Goal: Information Seeking & Learning: Learn about a topic

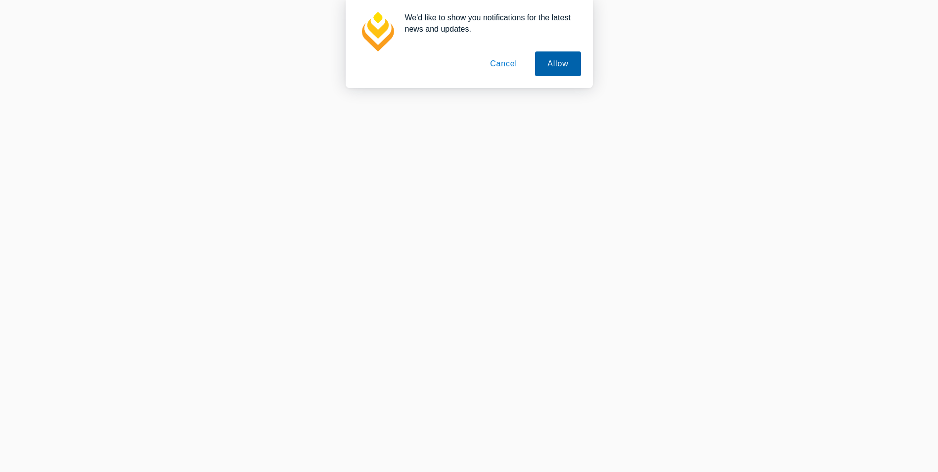
click at [565, 69] on button "Allow" at bounding box center [557, 63] width 45 height 25
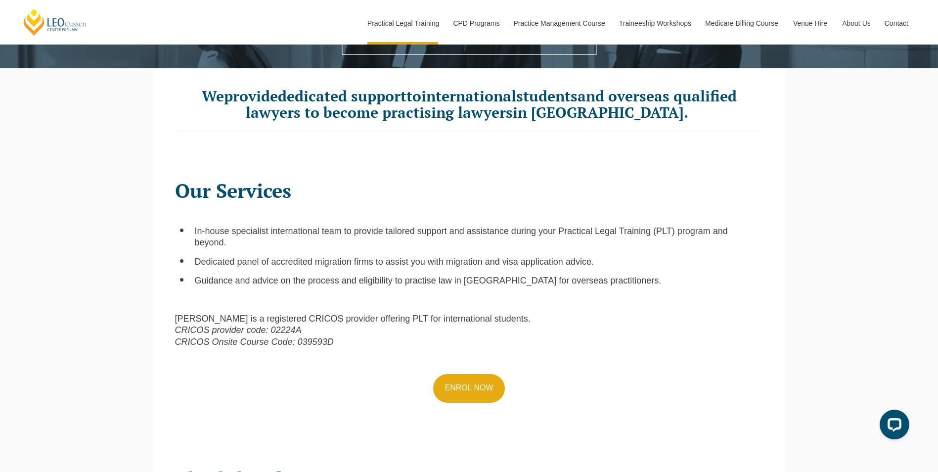
scroll to position [297, 0]
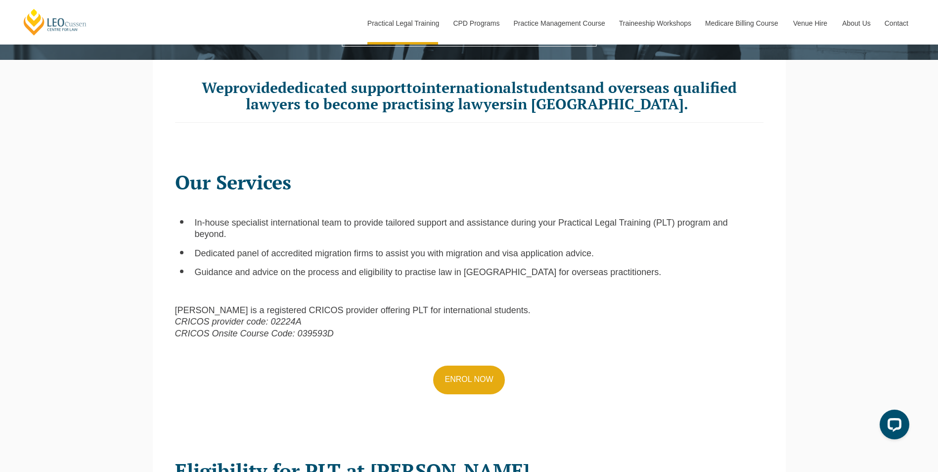
click at [246, 256] on span "Dedicated panel of accredited migration firms to assist you with migration and …" at bounding box center [394, 253] width 399 height 10
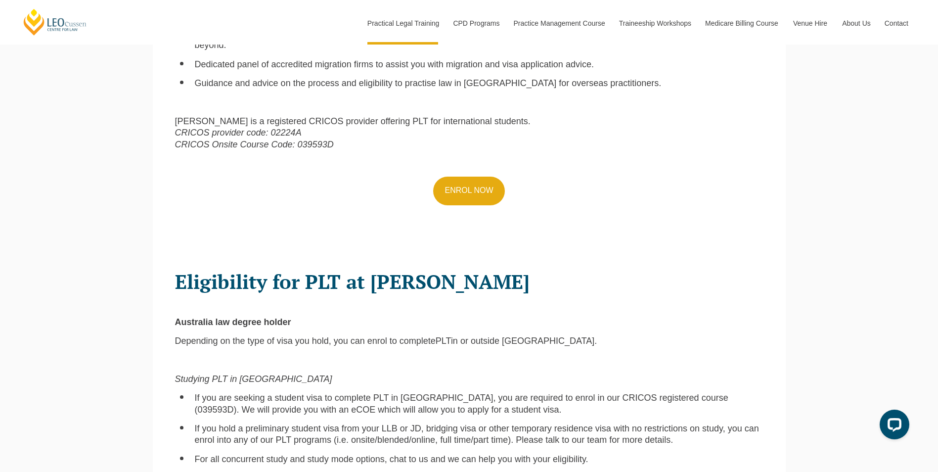
scroll to position [494, 0]
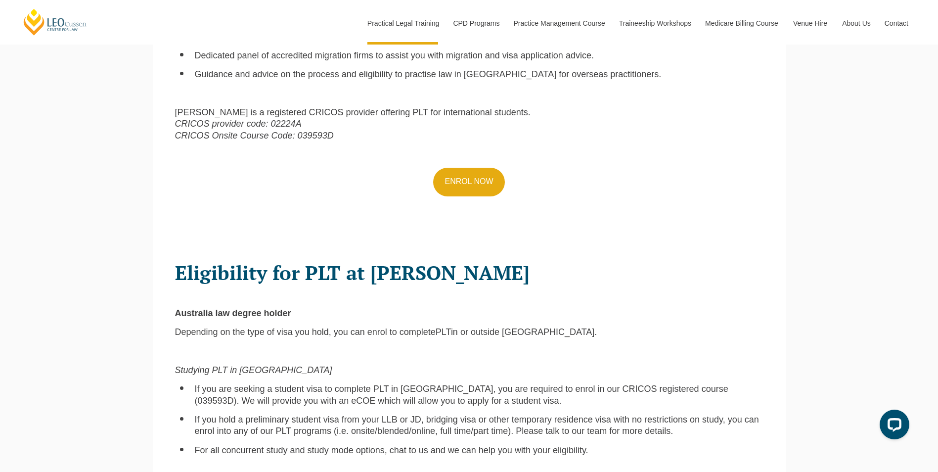
click at [229, 277] on span "Eligibility for PLT at Leo Cussen" at bounding box center [352, 272] width 354 height 26
drag, startPoint x: 229, startPoint y: 277, endPoint x: 210, endPoint y: 275, distance: 19.4
click at [210, 275] on span "Eligibility for PLT at Leo Cussen" at bounding box center [352, 272] width 354 height 26
click at [176, 272] on span "Eligibility for PLT at Leo Cussen" at bounding box center [352, 272] width 354 height 26
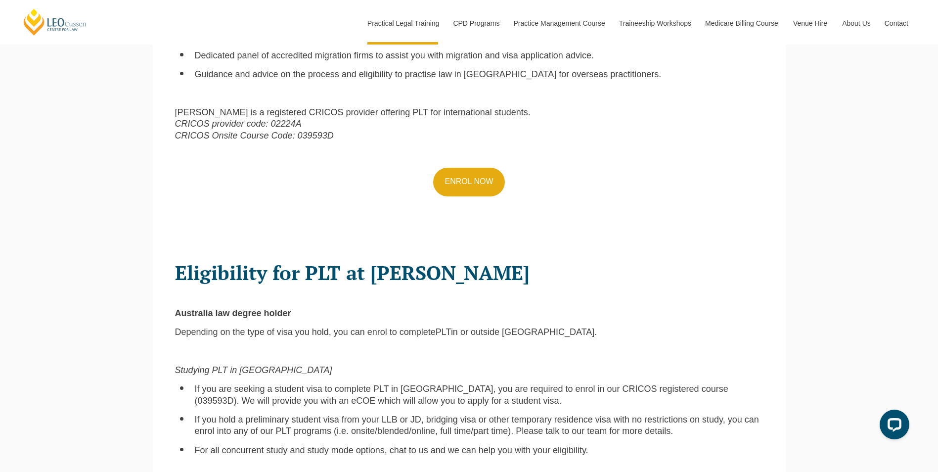
click at [399, 275] on span "Eligibility for PLT at Leo Cussen" at bounding box center [352, 272] width 354 height 26
click at [452, 276] on span "Eligibility for PLT at Leo Cussen" at bounding box center [352, 272] width 354 height 26
click at [450, 276] on span "Eligibility for PLT at Leo Cussen" at bounding box center [352, 272] width 354 height 26
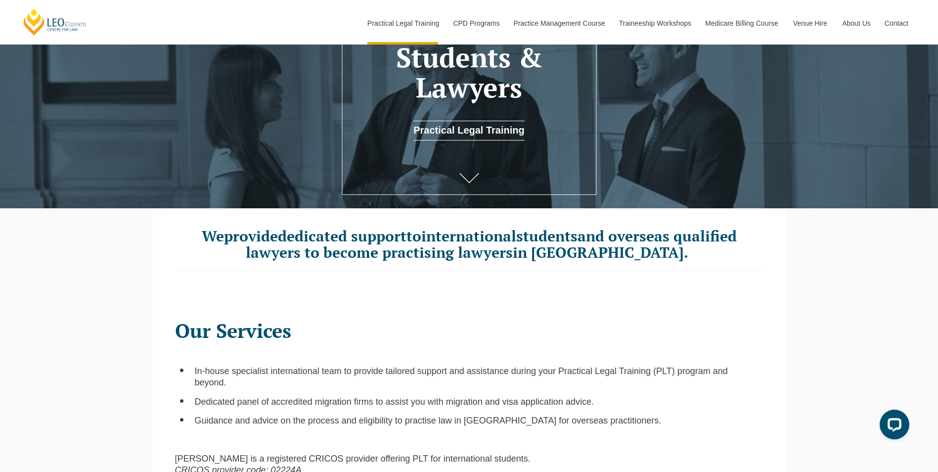
scroll to position [0, 0]
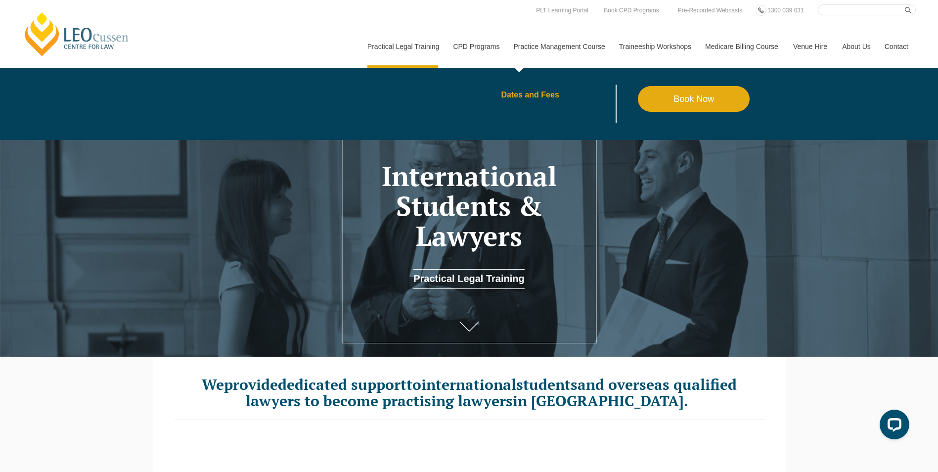
click at [522, 95] on link "Dates and Fees" at bounding box center [569, 95] width 137 height 8
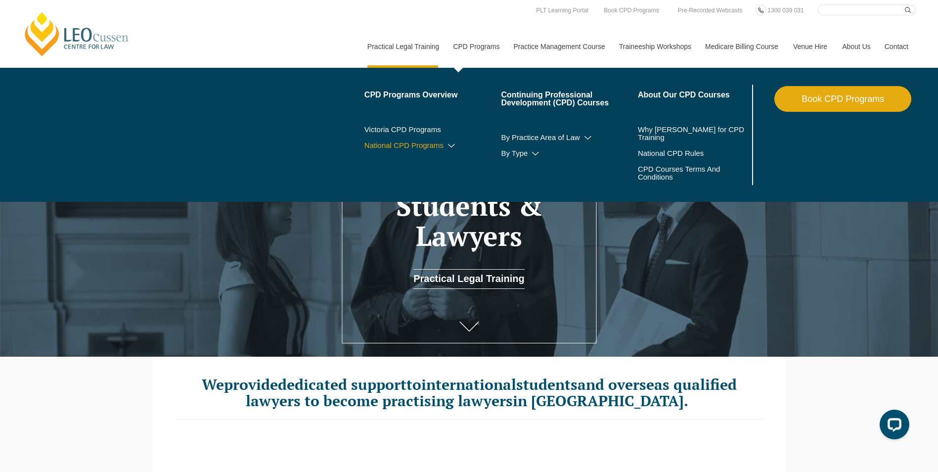
click at [450, 145] on icon at bounding box center [451, 145] width 10 height 7
click at [433, 160] on icon at bounding box center [431, 160] width 10 height 7
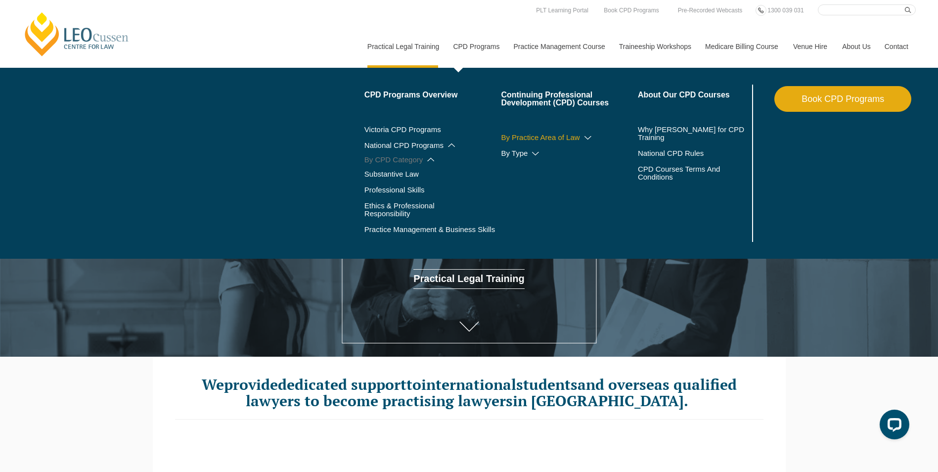
click at [584, 137] on icon at bounding box center [588, 137] width 10 height 7
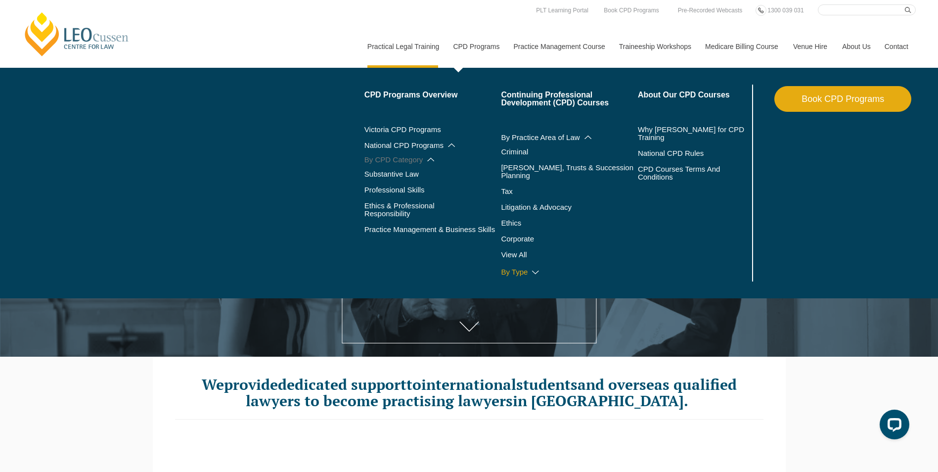
click at [535, 269] on icon at bounding box center [535, 272] width 10 height 7
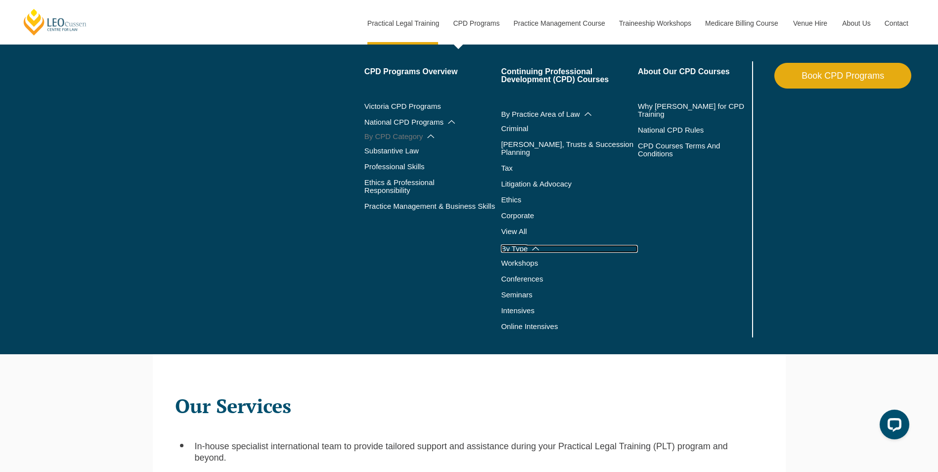
scroll to position [99, 0]
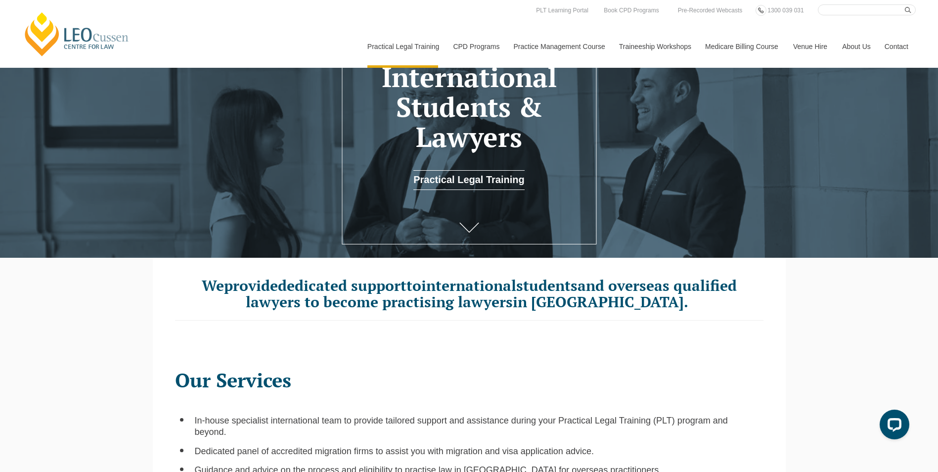
click at [275, 33] on div "Leo Cussen Centre for Law Search here Practical Legal Training Our Practical Le…" at bounding box center [468, 35] width 893 height 63
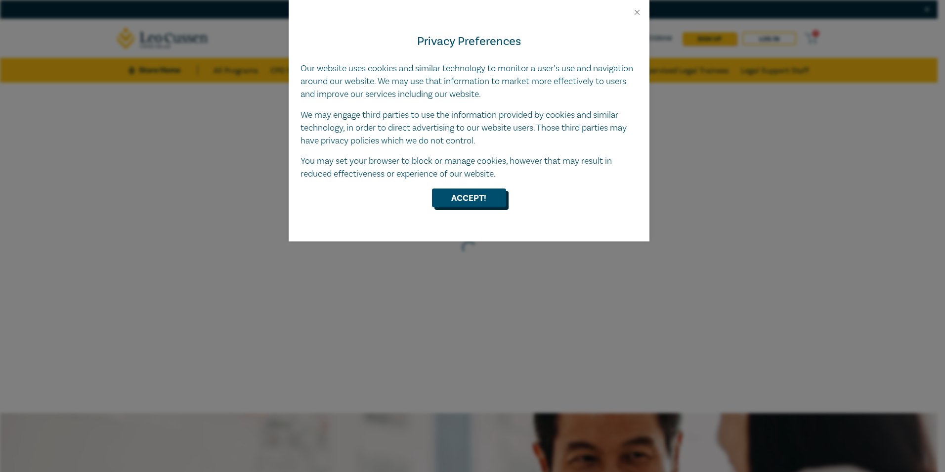
click at [468, 205] on button "Accept!" at bounding box center [469, 197] width 74 height 19
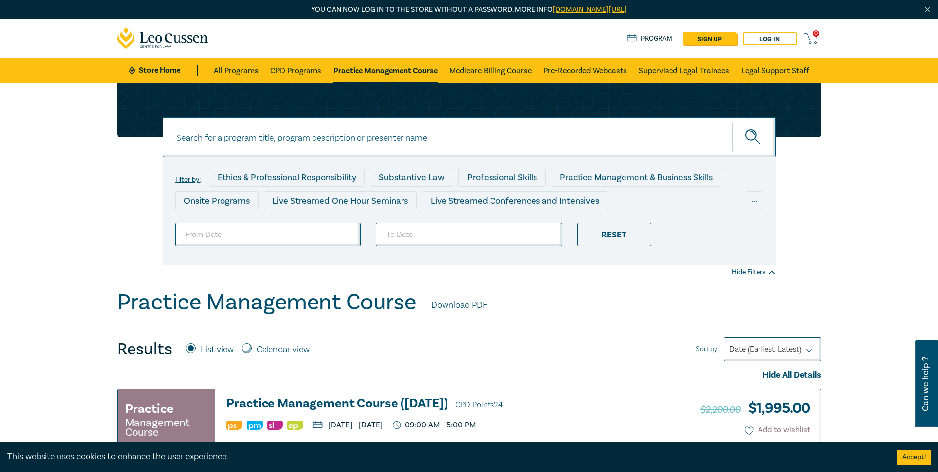
click at [825, 210] on div "Filter by: Ethics & Professional Responsibility Substantive Law Professional Sk…" at bounding box center [469, 174] width 716 height 182
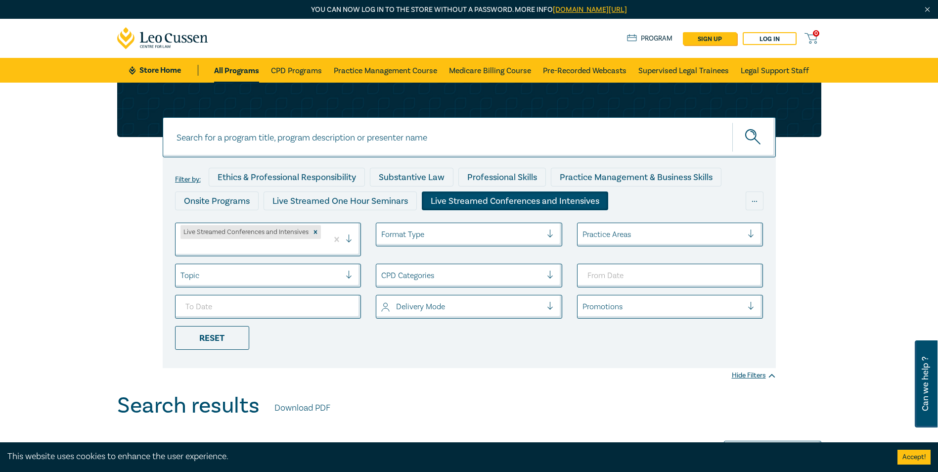
click at [116, 227] on div "Filter by: Ethics & Professional Responsibility Substantive Law Professional Sk…" at bounding box center [469, 225] width 716 height 285
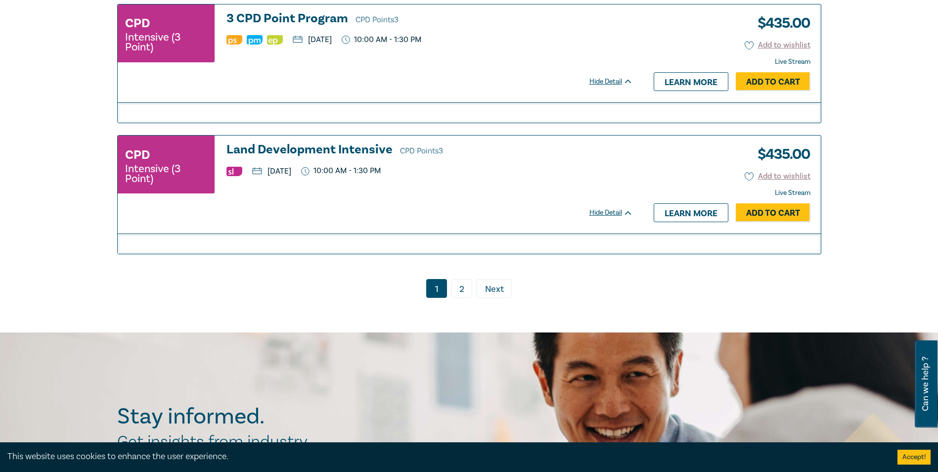
scroll to position [2669, 0]
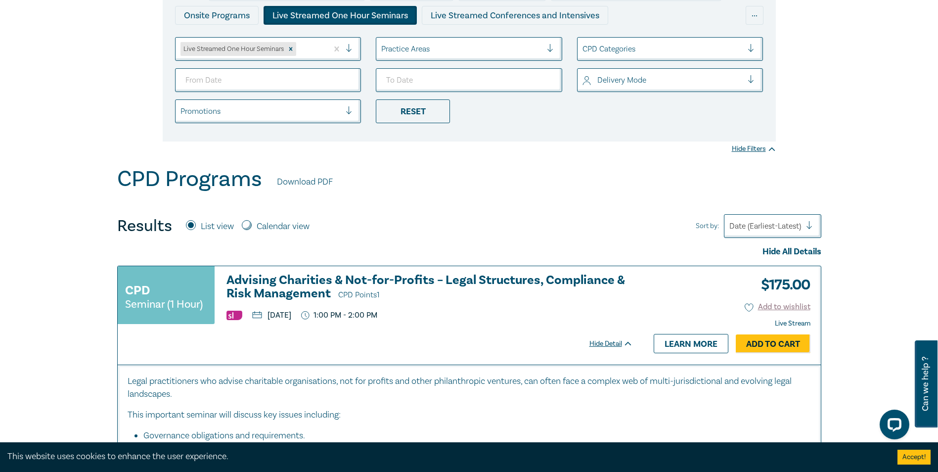
scroll to position [297, 0]
